Goal: Task Accomplishment & Management: Manage account settings

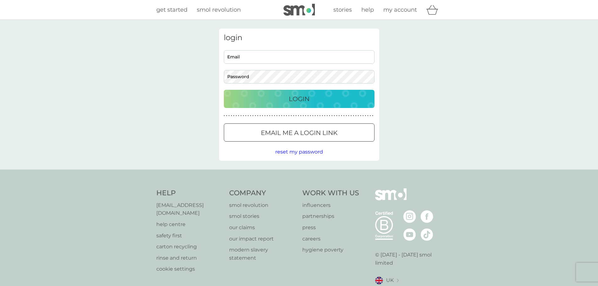
type input "rachel_h_watson@yahoo.co.uk"
click at [308, 98] on p "Login" at bounding box center [299, 99] width 21 height 10
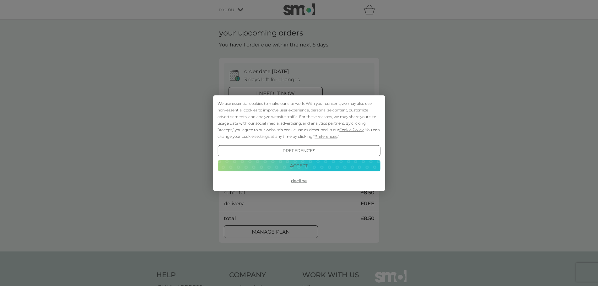
click at [303, 167] on button "Accept" at bounding box center [299, 165] width 163 height 11
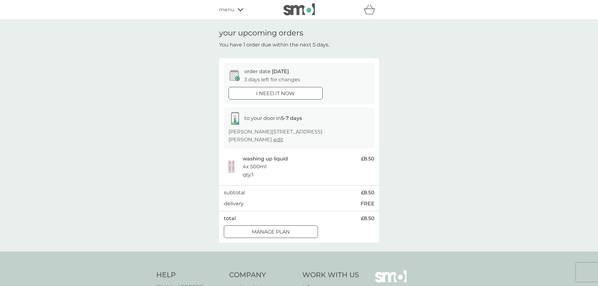
click at [273, 140] on span "edit" at bounding box center [278, 140] width 10 height 6
click at [287, 232] on p "Manage plan" at bounding box center [271, 232] width 38 height 8
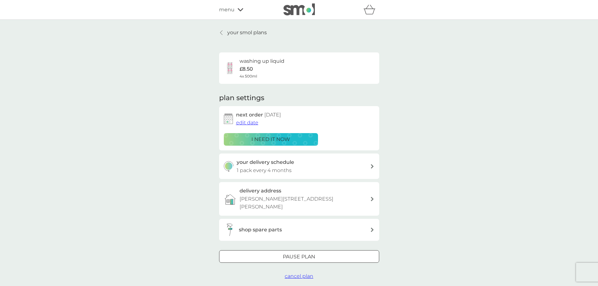
click at [251, 122] on span "edit date" at bounding box center [247, 123] width 22 height 6
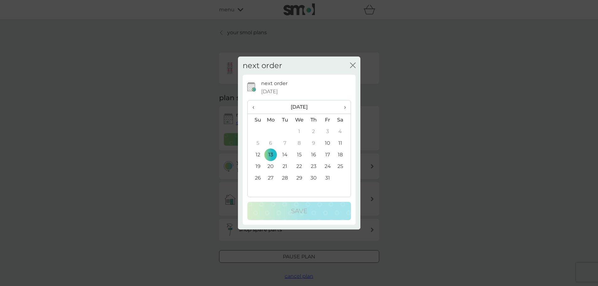
click at [344, 107] on span "›" at bounding box center [342, 106] width 6 height 13
click at [271, 154] on td "15" at bounding box center [271, 155] width 14 height 12
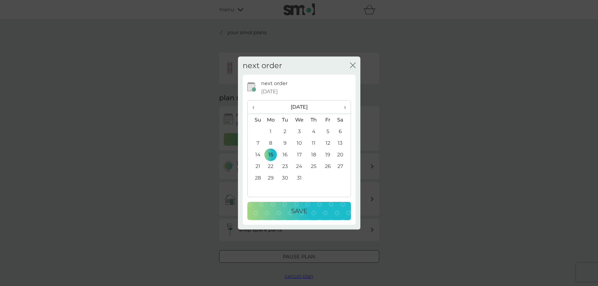
click at [301, 212] on p "Save" at bounding box center [299, 211] width 16 height 10
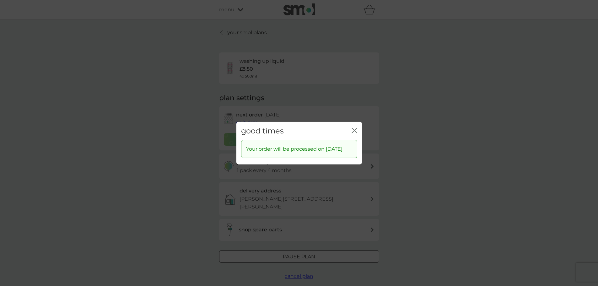
click at [353, 127] on icon "close" at bounding box center [355, 130] width 6 height 6
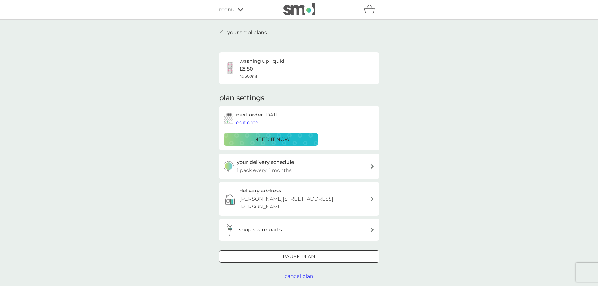
click at [257, 33] on p "your smol plans" at bounding box center [247, 33] width 40 height 8
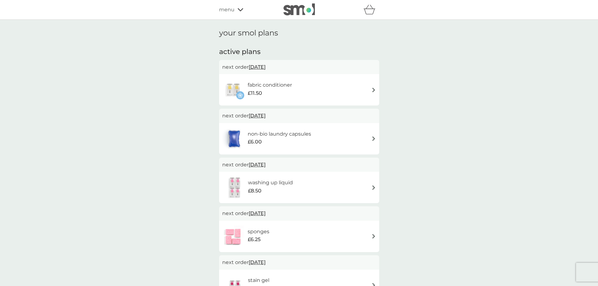
click at [265, 115] on span "[DATE]" at bounding box center [257, 116] width 17 height 12
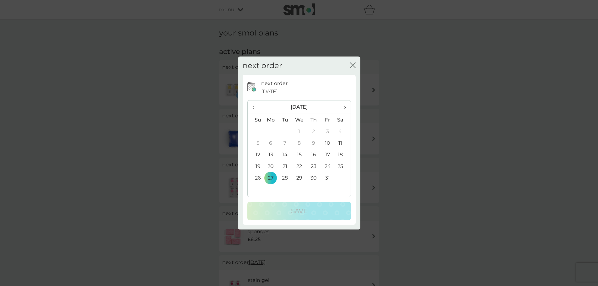
click at [345, 107] on span "›" at bounding box center [342, 106] width 6 height 13
click at [313, 154] on td "15" at bounding box center [313, 155] width 14 height 12
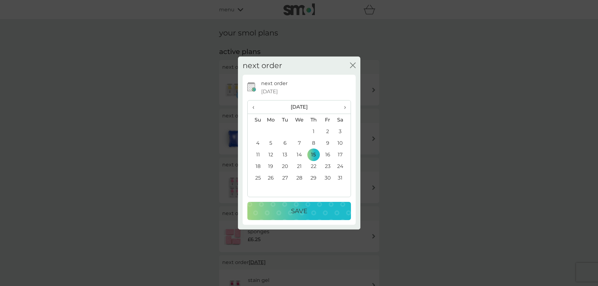
click at [300, 208] on p "Save" at bounding box center [299, 211] width 16 height 10
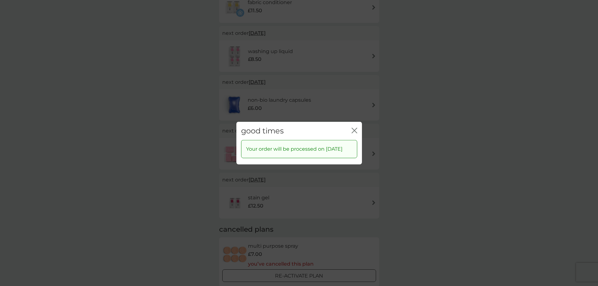
scroll to position [126, 0]
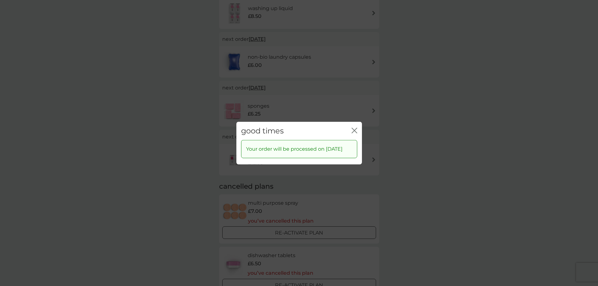
click at [350, 125] on div "good times close" at bounding box center [299, 130] width 126 height 19
click at [354, 128] on icon "close" at bounding box center [355, 130] width 3 height 5
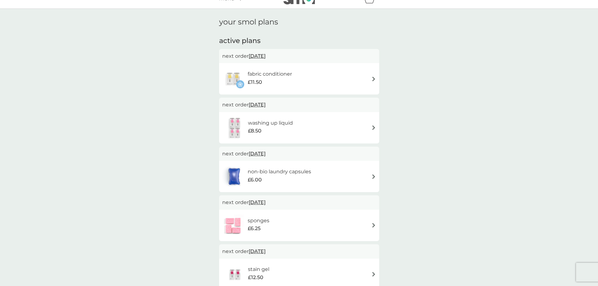
scroll to position [0, 0]
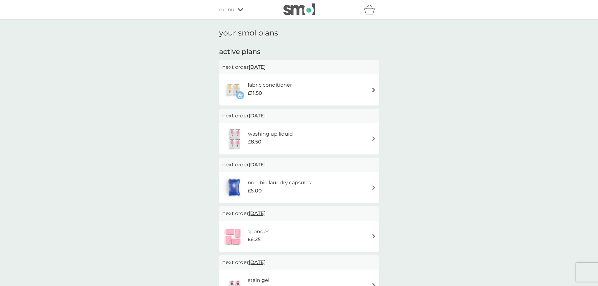
click at [260, 67] on span "[DATE]" at bounding box center [257, 67] width 17 height 12
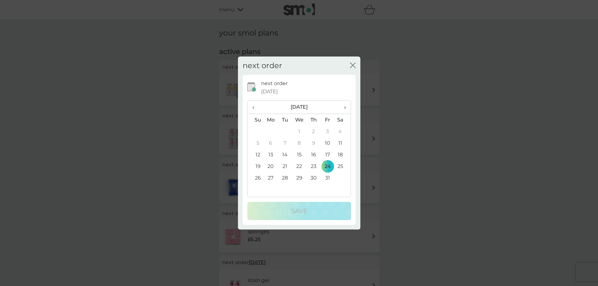
click at [343, 106] on span "›" at bounding box center [342, 106] width 6 height 13
click at [313, 154] on td "15" at bounding box center [313, 155] width 14 height 12
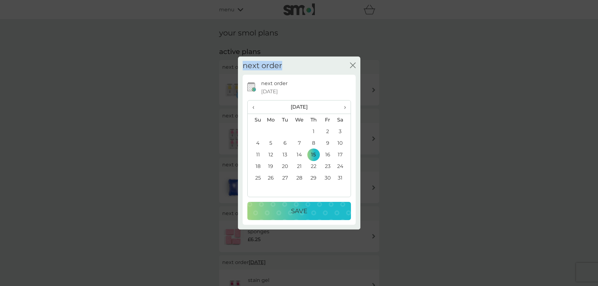
drag, startPoint x: 301, startPoint y: 63, endPoint x: 342, endPoint y: 77, distance: 43.4
click at [364, 62] on div "next order close next order [DATE] ‹ [DATE] › Su Mo Tu We Th Fr Sa 28 29 30 31 …" at bounding box center [299, 143] width 598 height 286
click at [314, 213] on div "Save" at bounding box center [299, 211] width 91 height 10
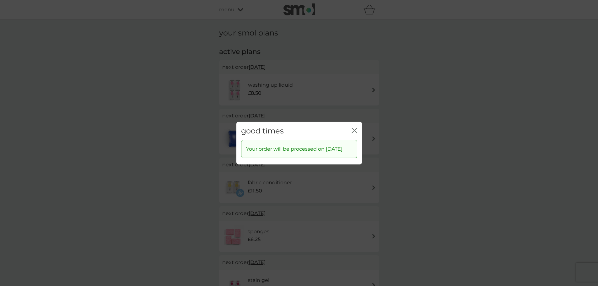
click at [429, 109] on div "good times close Your order will be processed on [DATE]" at bounding box center [299, 143] width 598 height 286
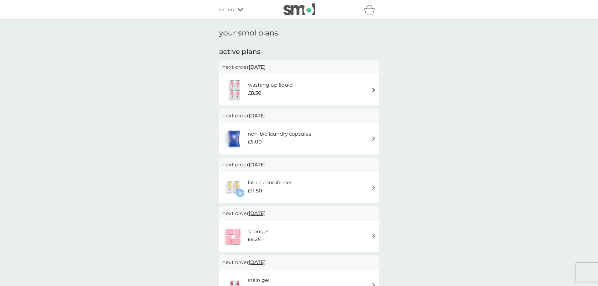
click at [266, 66] on span "[DATE]" at bounding box center [257, 67] width 17 height 12
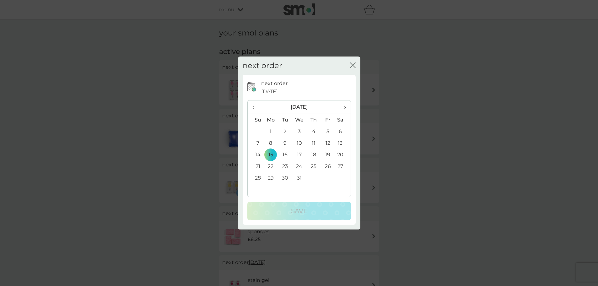
click at [344, 108] on span "›" at bounding box center [342, 106] width 6 height 13
click at [314, 155] on td "15" at bounding box center [313, 155] width 14 height 12
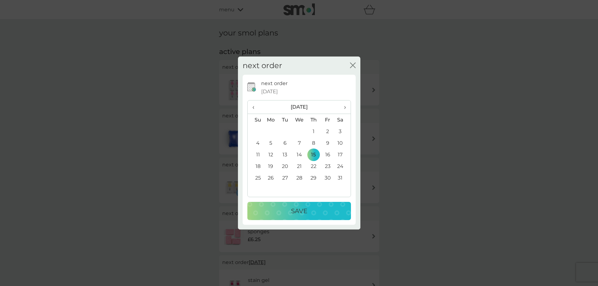
click at [311, 212] on div "Save" at bounding box center [299, 211] width 91 height 10
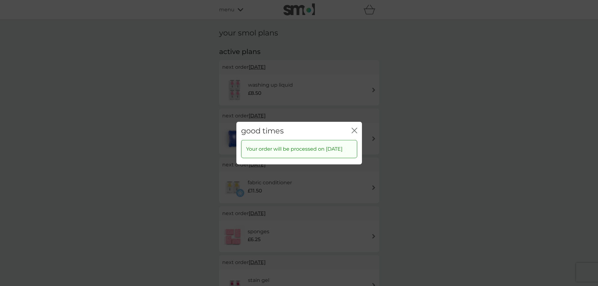
click at [352, 127] on icon "close" at bounding box center [355, 130] width 6 height 6
